Goal: Obtain resource: Obtain resource

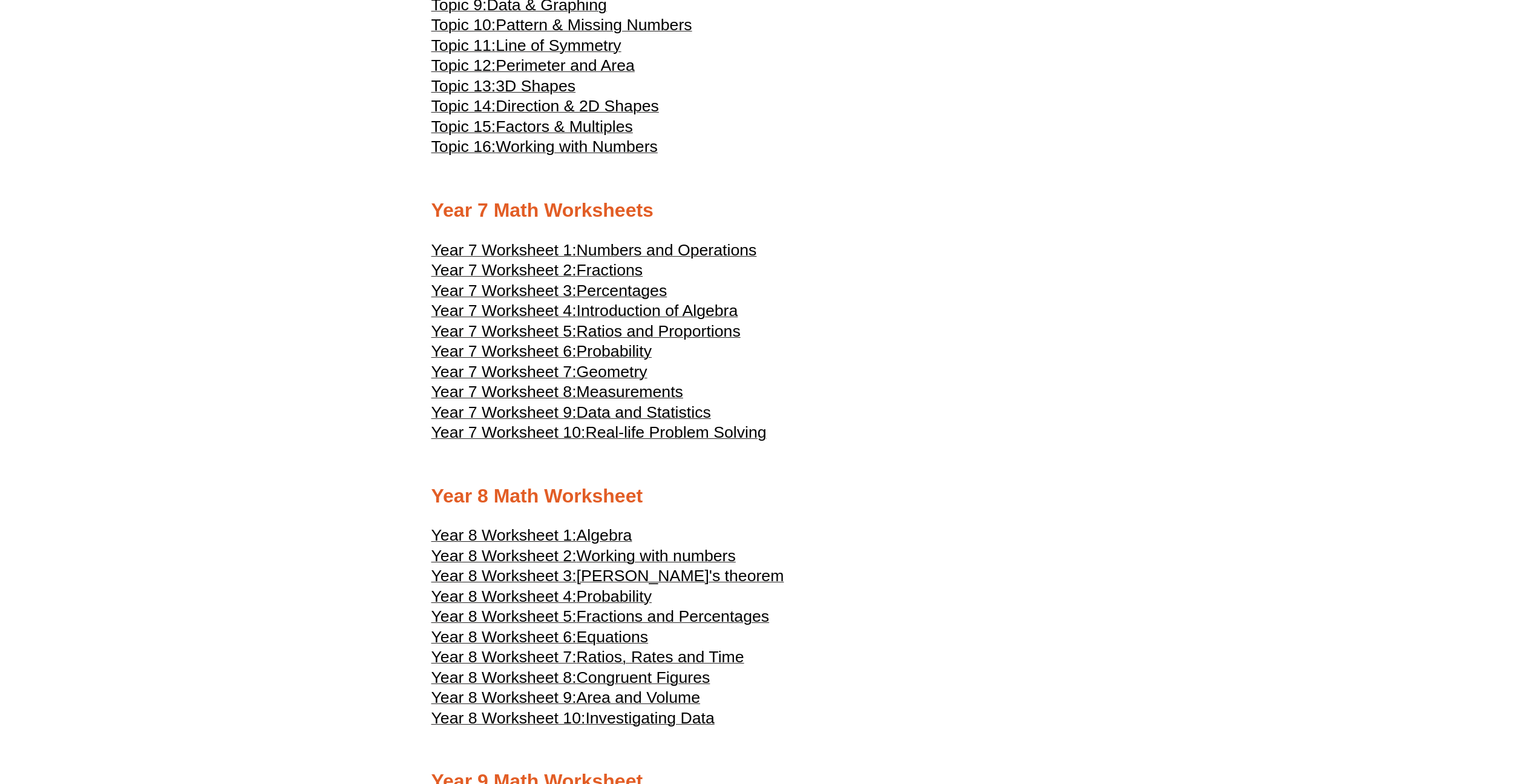
scroll to position [3263, 0]
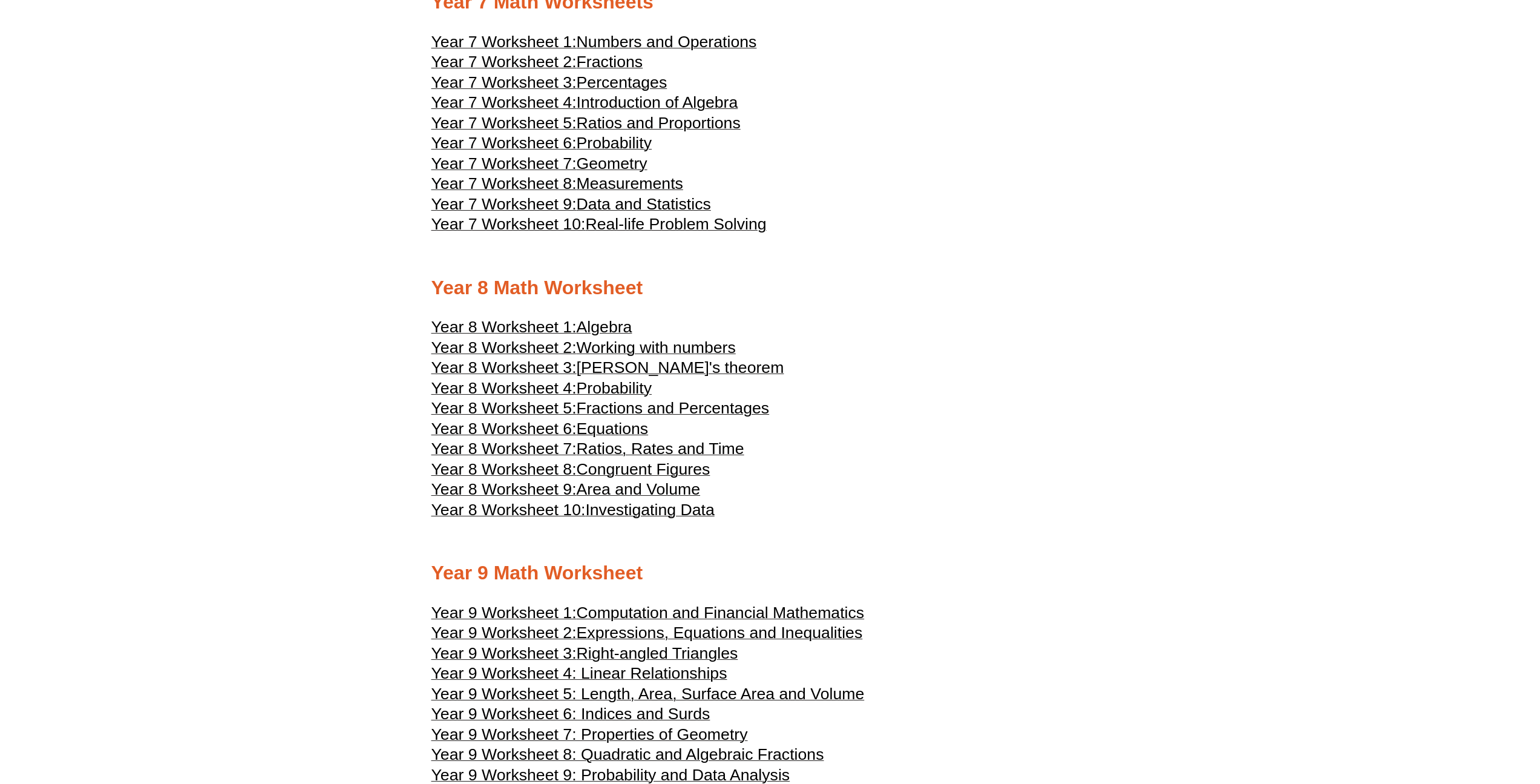
click at [615, 146] on span "Probability" at bounding box center [615, 142] width 75 height 18
click at [586, 118] on span "Ratios and Proportions" at bounding box center [659, 123] width 164 height 18
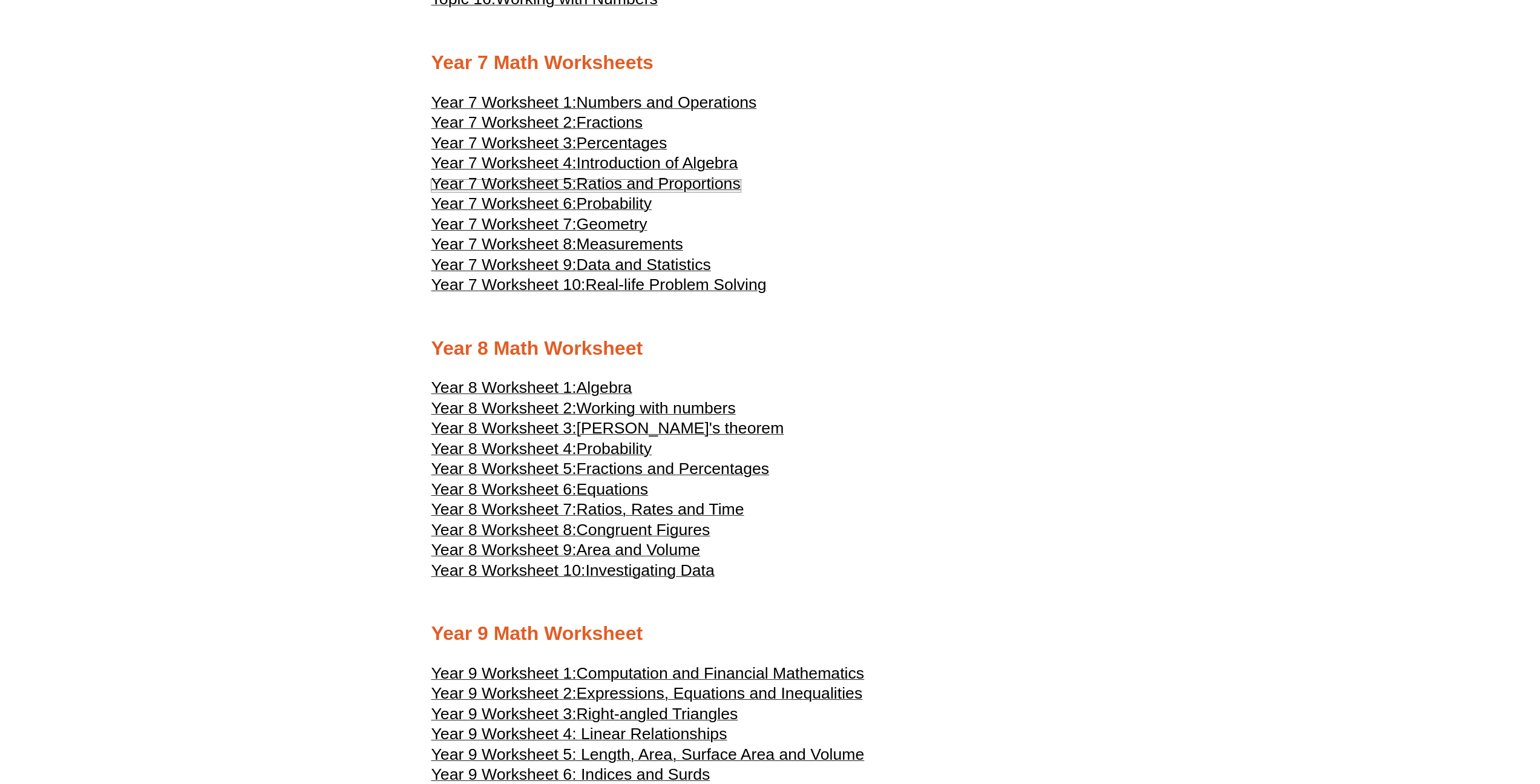
scroll to position [3142, 0]
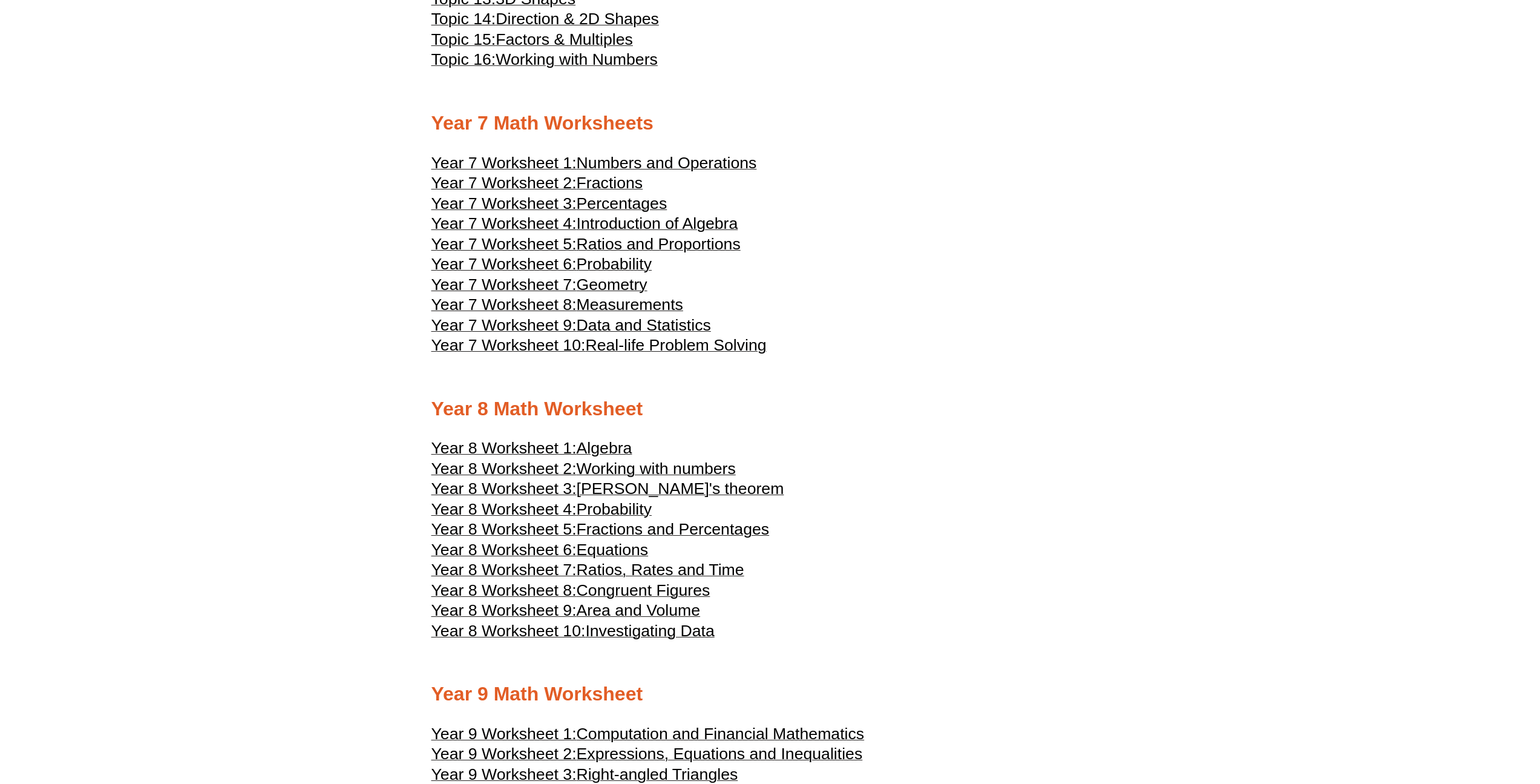
click at [594, 184] on span "Fractions" at bounding box center [610, 182] width 67 height 18
click at [661, 570] on span "Ratios, Rates and Time" at bounding box center [660, 569] width 168 height 18
click at [602, 302] on span "Measurements" at bounding box center [630, 304] width 106 height 18
click at [605, 343] on span "Real-life Problem Solving" at bounding box center [675, 345] width 181 height 18
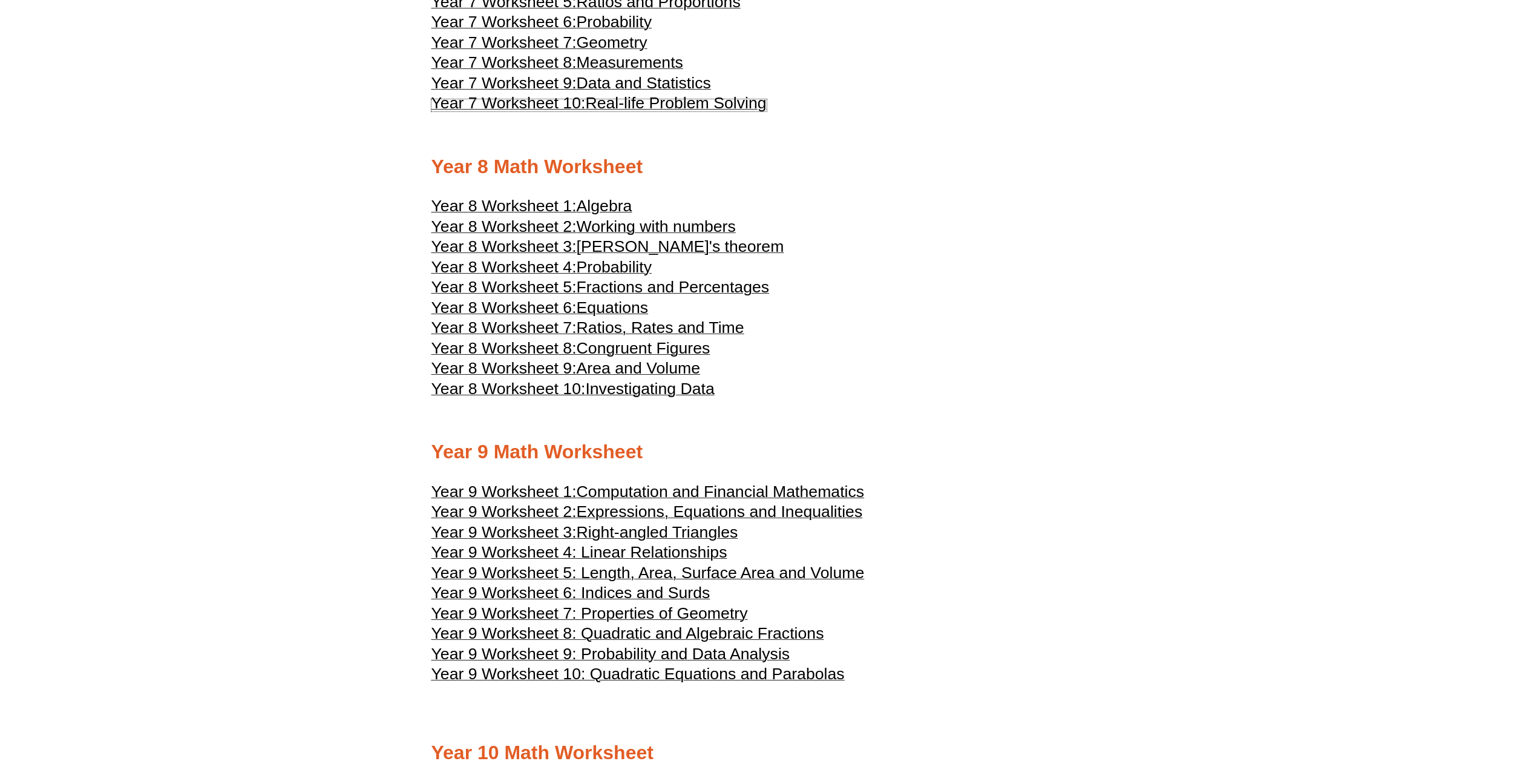
scroll to position [3687, 0]
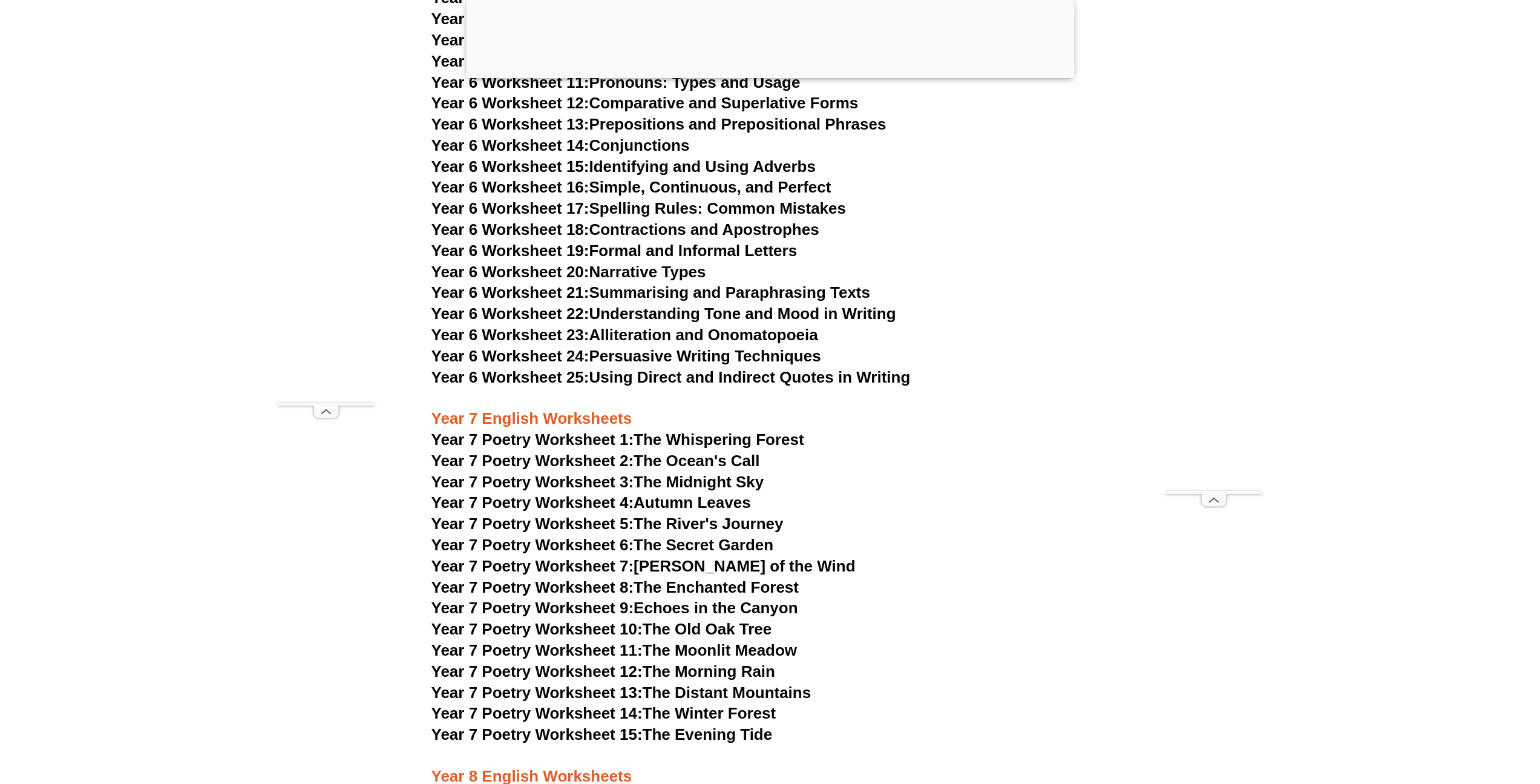
scroll to position [6963, 0]
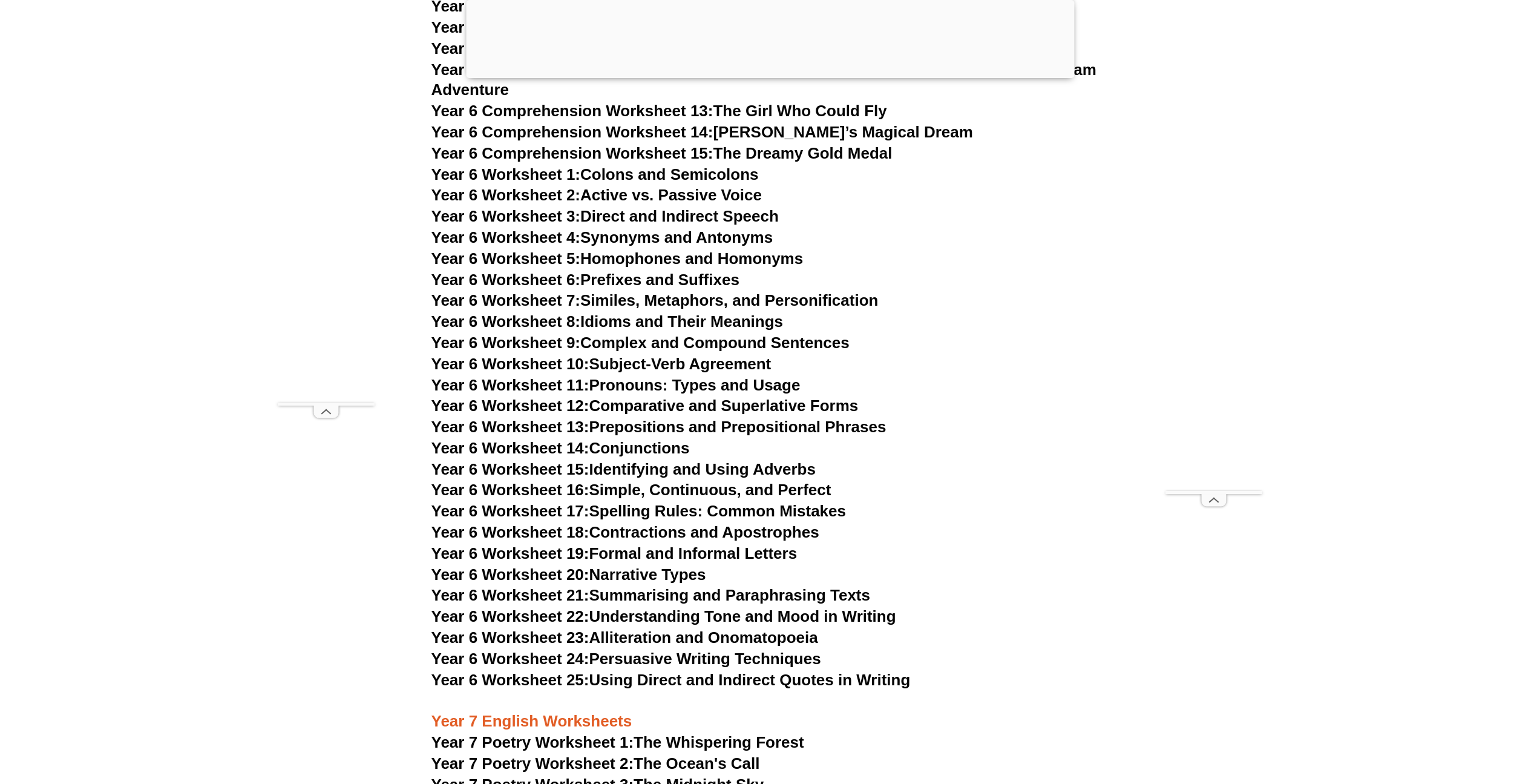
click at [664, 523] on link "Year 6 Worksheet 18: Contractions and Apostrophes" at bounding box center [625, 531] width 388 height 18
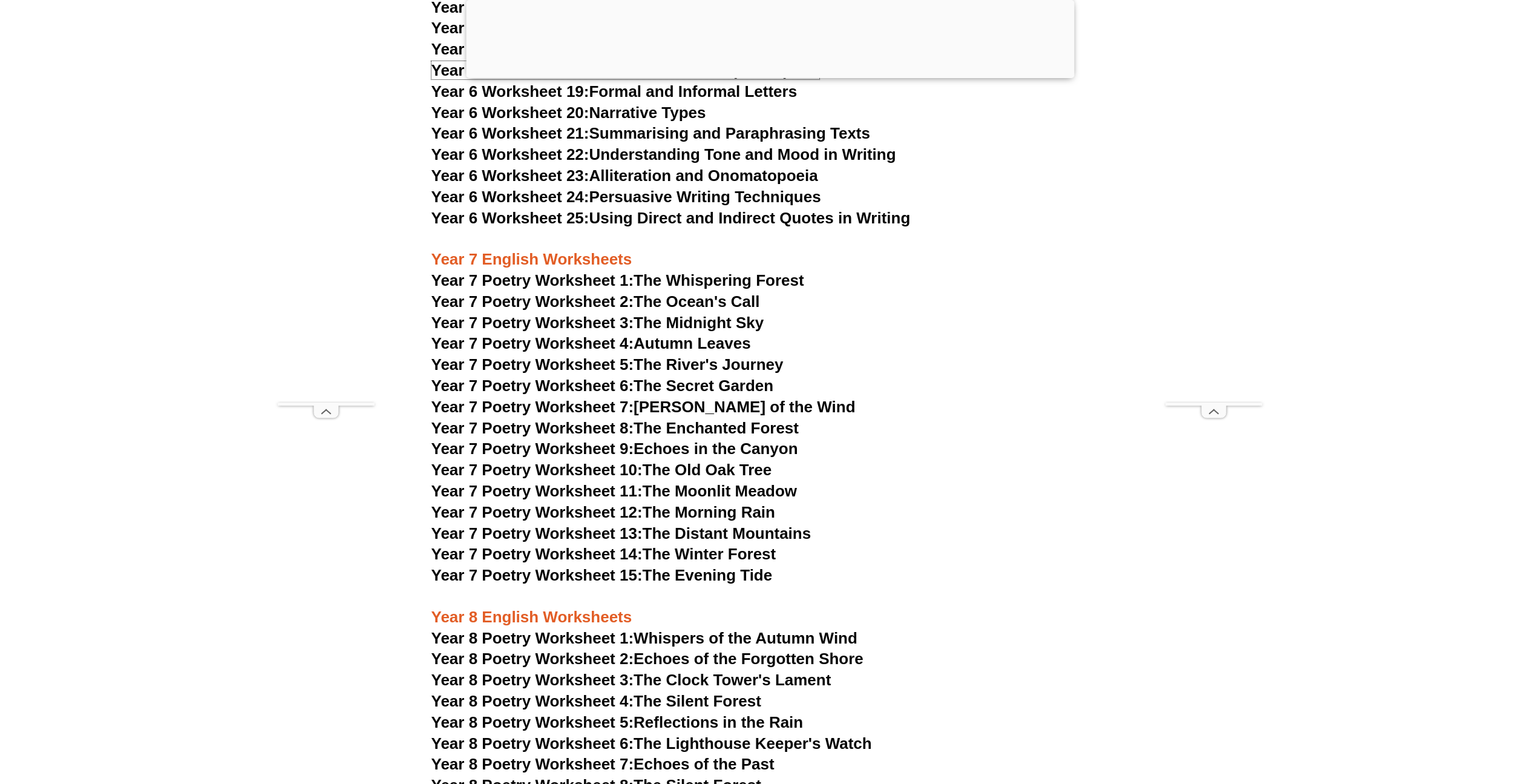
scroll to position [7508, 0]
